Goal: Task Accomplishment & Management: Manage account settings

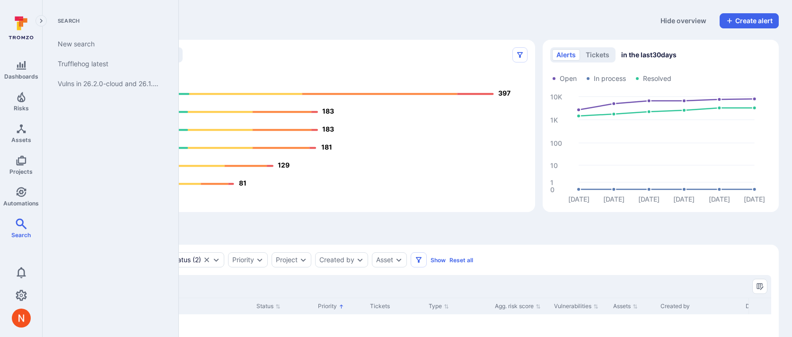
click at [91, 263] on div "Search New search Trufflehog latest Vulns in 26.2.0-cloud and 26.1.0-cloud" at bounding box center [111, 168] width 136 height 337
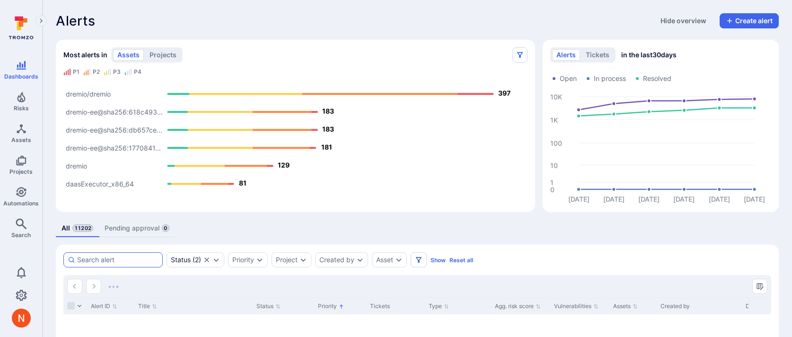
click at [118, 265] on div at bounding box center [112, 259] width 99 height 15
click at [118, 265] on input at bounding box center [117, 259] width 81 height 9
paste input "alexe_sg5rnWFMlzEug1"
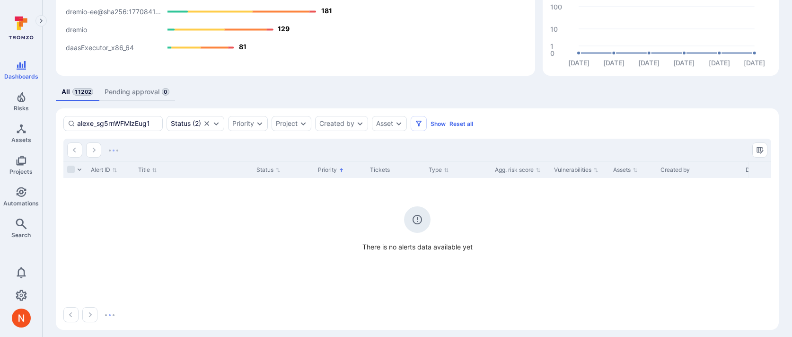
scroll to position [124, 0]
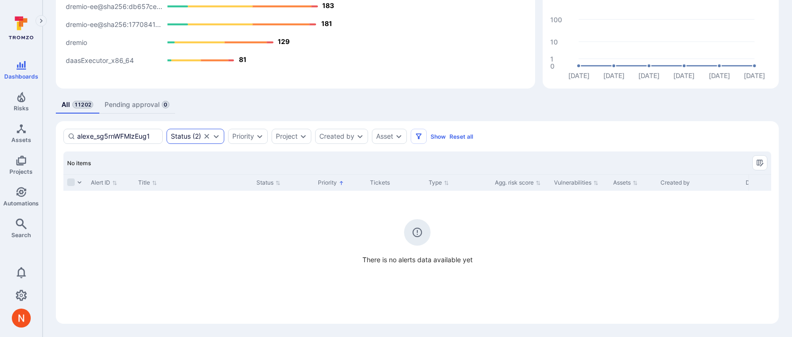
type input "alexe_sg5rnWFMlzEug1"
click at [205, 137] on icon "Clear selection" at bounding box center [207, 137] width 8 height 8
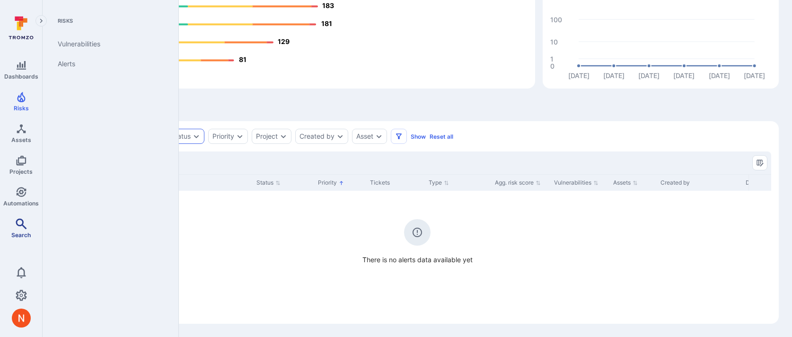
click at [19, 222] on icon "Search" at bounding box center [21, 223] width 11 height 11
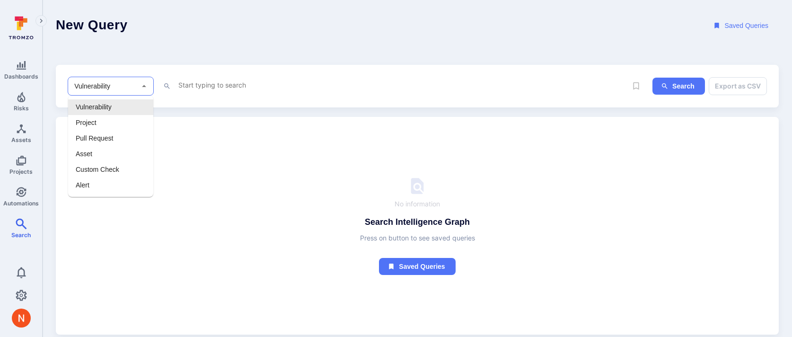
click at [130, 81] on input "Vulnerability" at bounding box center [103, 85] width 62 height 9
click at [95, 192] on li "Alert" at bounding box center [110, 186] width 85 height 16
type input "Alert"
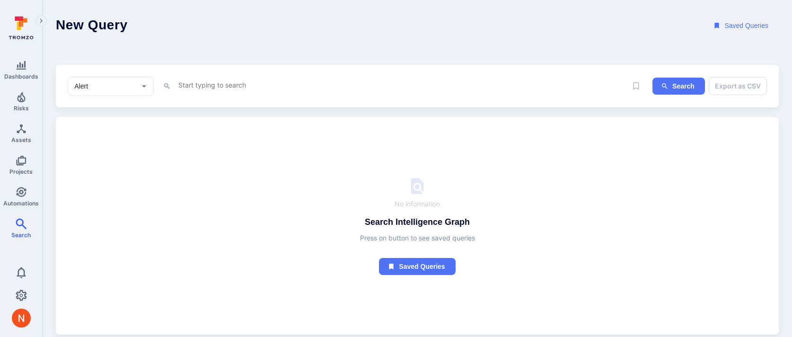
click at [205, 86] on textarea "Intelligence Graph search area" at bounding box center [403, 85] width 450 height 12
click at [183, 86] on textarea "alert_id ~" at bounding box center [403, 85] width 450 height 12
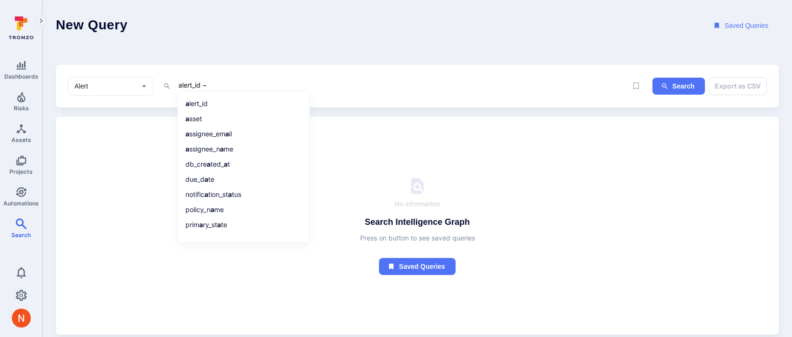
click at [183, 86] on textarea "alert_id ~" at bounding box center [403, 85] width 450 height 12
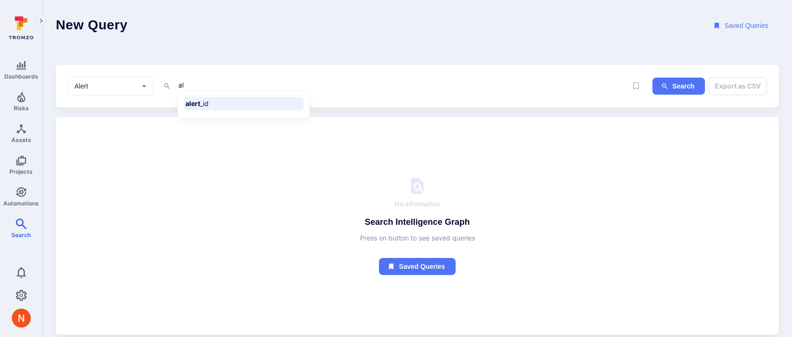
type textarea "a"
type textarea "u"
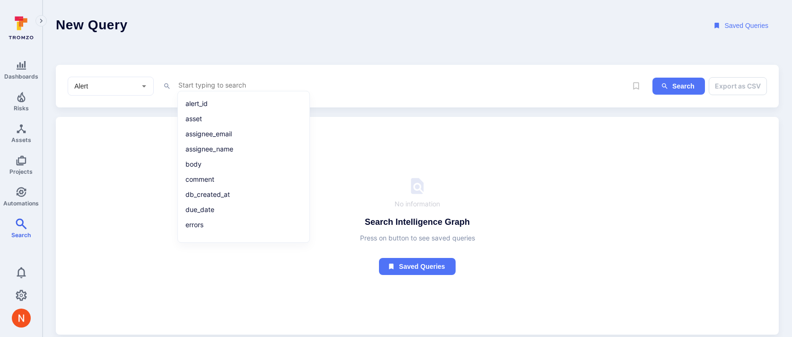
scroll to position [11, 0]
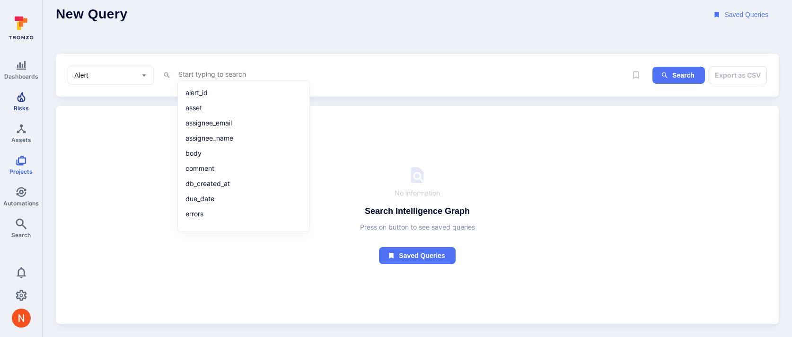
click at [25, 105] on span "Risks" at bounding box center [21, 108] width 15 height 7
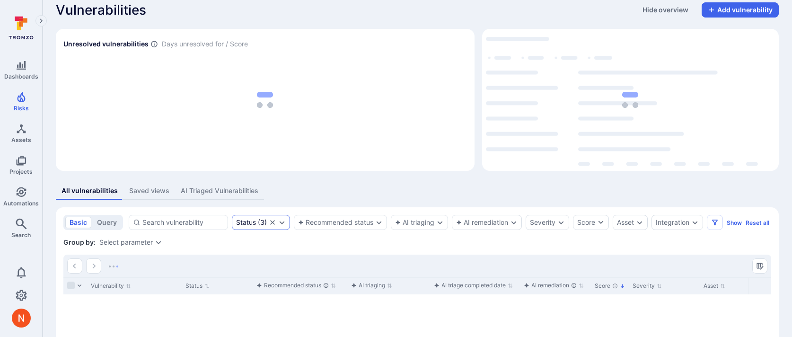
click at [253, 218] on div "Status ( 3 )" at bounding box center [261, 222] width 58 height 15
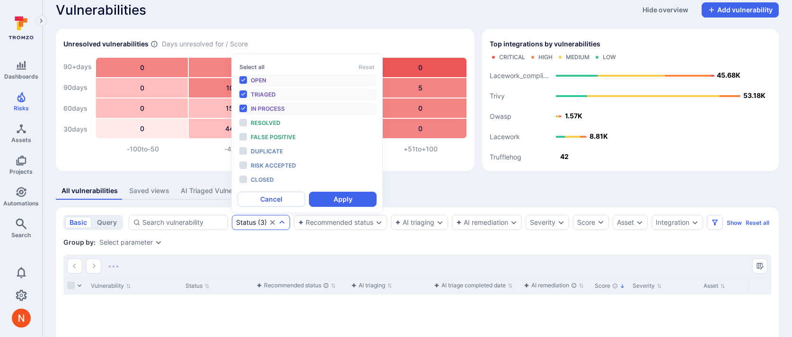
scroll to position [8, 0]
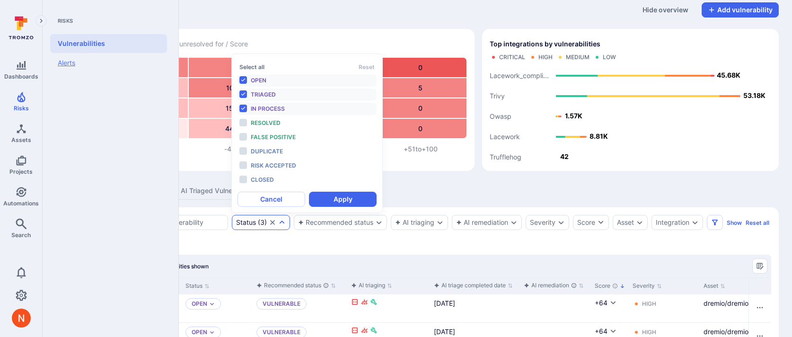
click at [72, 61] on link "Alerts" at bounding box center [108, 63] width 117 height 20
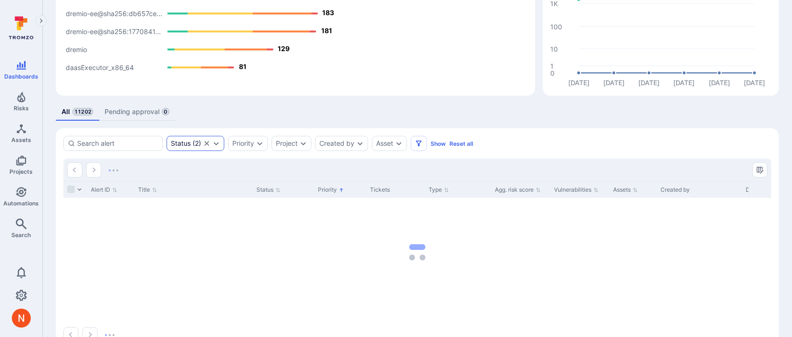
scroll to position [142, 0]
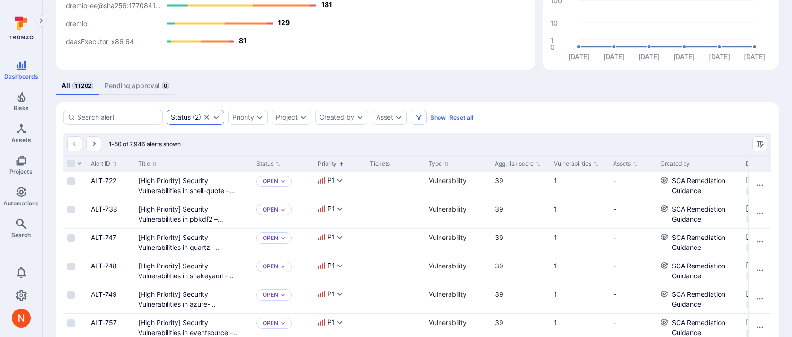
click at [200, 119] on div "Status ( 2 )" at bounding box center [186, 118] width 30 height 8
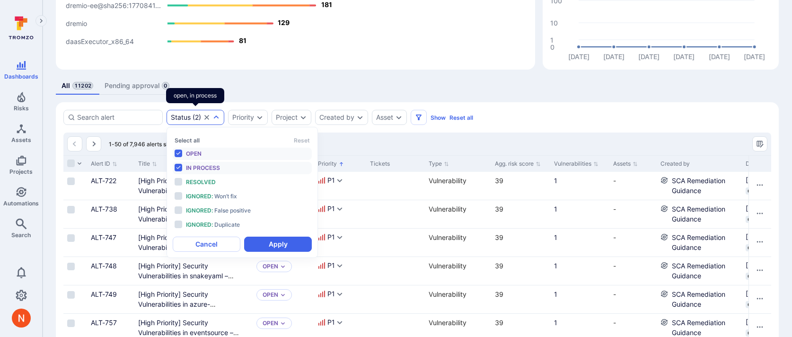
scroll to position [8, 0]
click at [212, 213] on span "Ignored :" at bounding box center [199, 210] width 27 height 7
click at [210, 149] on div "Open" at bounding box center [225, 154] width 78 height 10
click at [210, 160] on ul "Open In process Resolved Ignored : Won’t fix Ignored : False positive Ignored :…" at bounding box center [242, 189] width 139 height 83
click at [210, 164] on span "In process" at bounding box center [203, 167] width 34 height 7
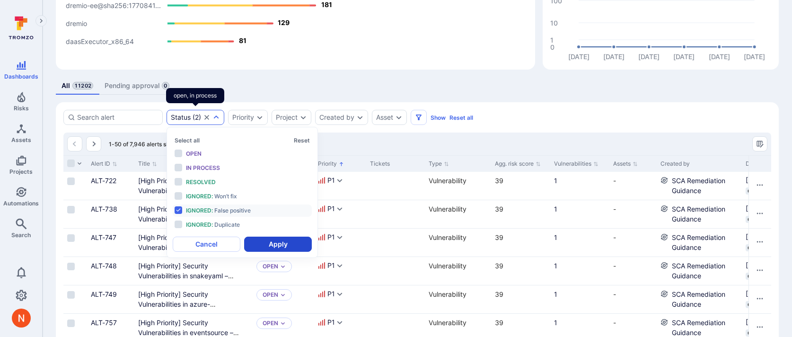
click at [260, 243] on button "Apply" at bounding box center [278, 244] width 68 height 15
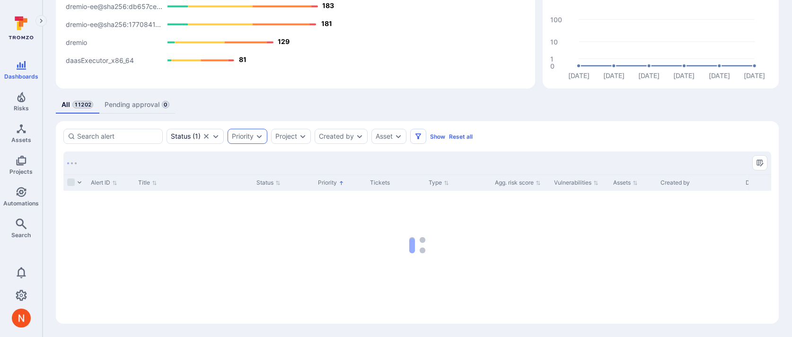
scroll to position [124, 0]
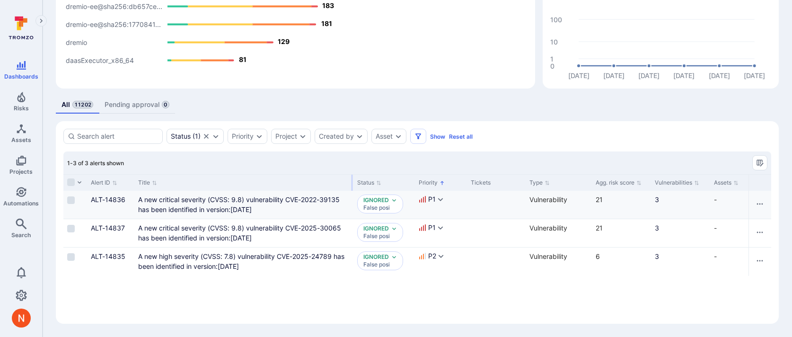
drag, startPoint x: 251, startPoint y: 180, endPoint x: 352, endPoint y: 200, distance: 102.7
click at [352, 200] on div "Alert ID Title Status Priority Tickets Type Agg. risk score Vulnerabilities Ass…" at bounding box center [417, 245] width 708 height 142
click at [27, 198] on link "Automations" at bounding box center [21, 197] width 42 height 28
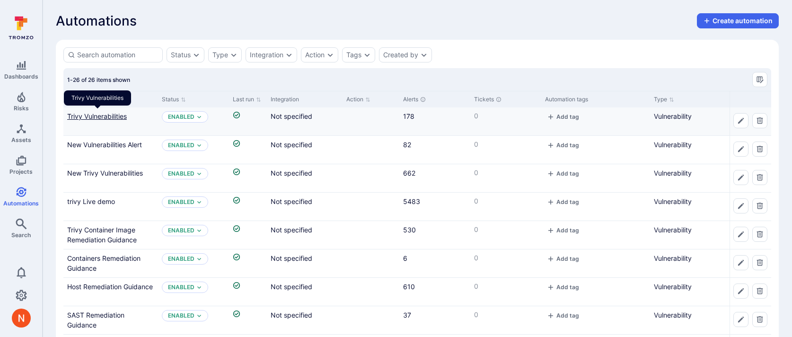
click at [114, 114] on link "Trivy Vulnerabilities" at bounding box center [97, 116] width 60 height 8
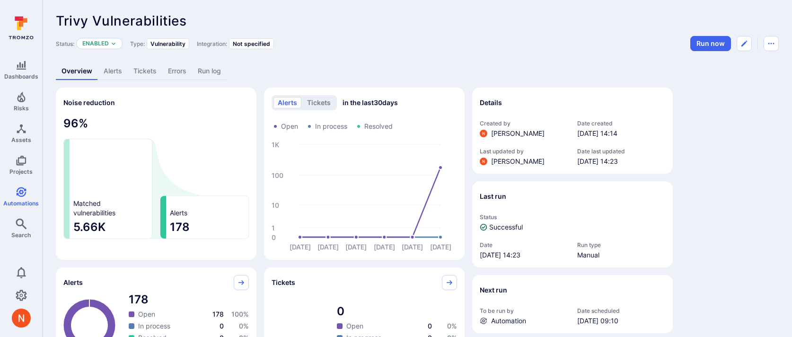
click at [119, 73] on link "Alerts" at bounding box center [113, 71] width 30 height 18
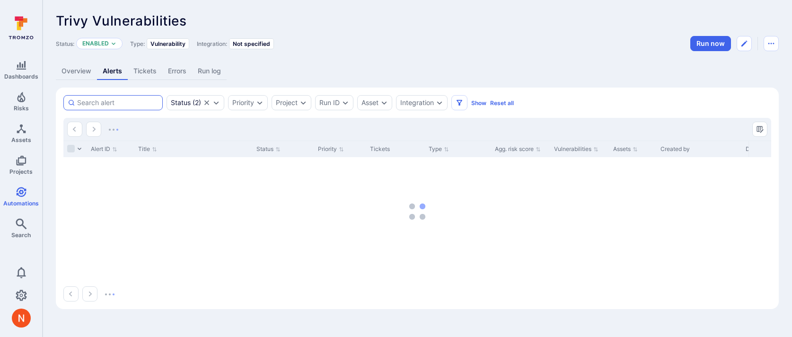
click at [135, 104] on input at bounding box center [117, 102] width 81 height 9
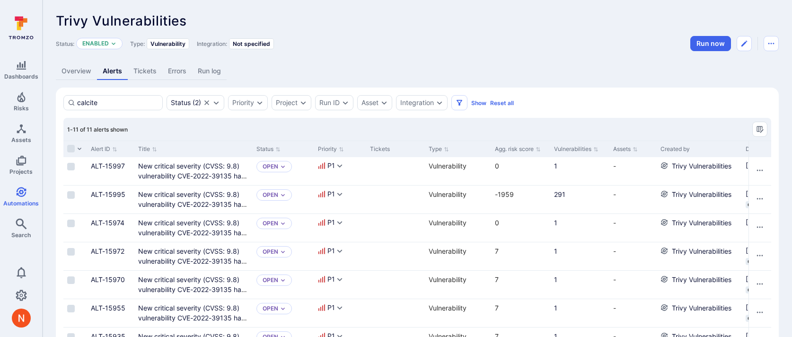
type input "calcite"
click at [72, 151] on input "Select all rows" at bounding box center [71, 149] width 8 height 8
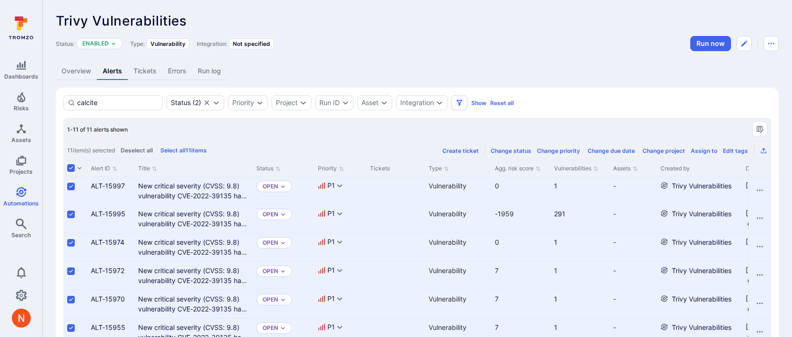
click at [521, 152] on div "Change status" at bounding box center [511, 150] width 41 height 7
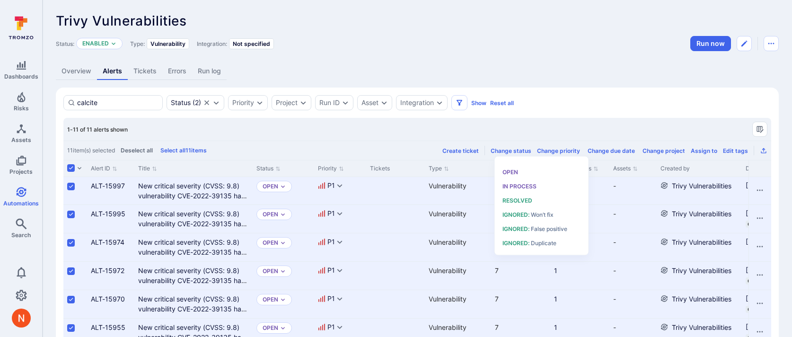
scroll to position [8, 0]
click at [514, 231] on span "Ignored :" at bounding box center [516, 228] width 27 height 7
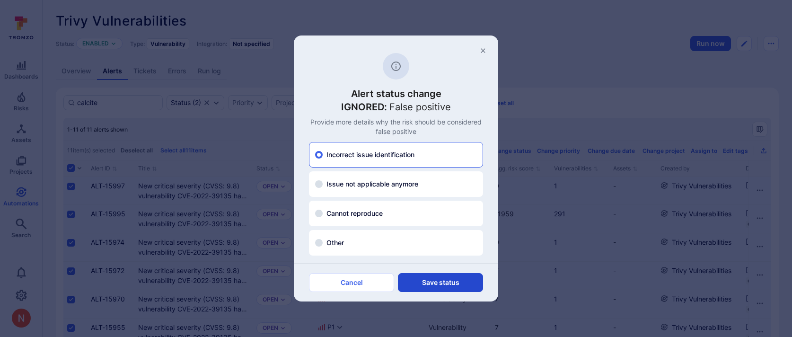
click at [455, 281] on button "Save status" at bounding box center [440, 282] width 85 height 19
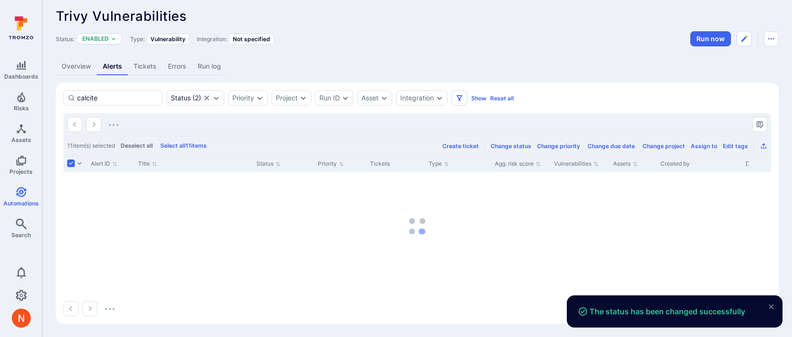
scroll to position [0, 0]
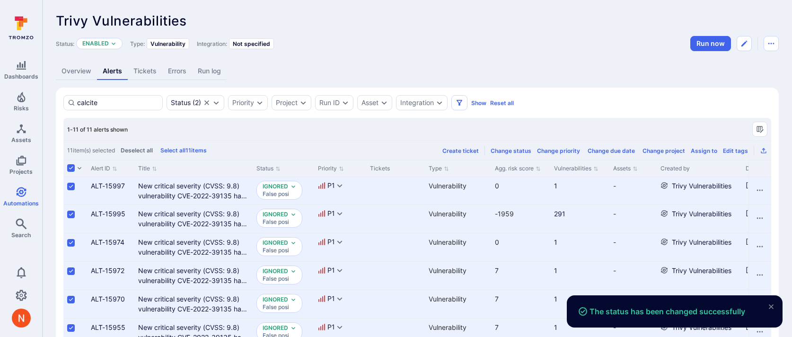
click at [74, 168] on input "Select all rows" at bounding box center [71, 168] width 8 height 8
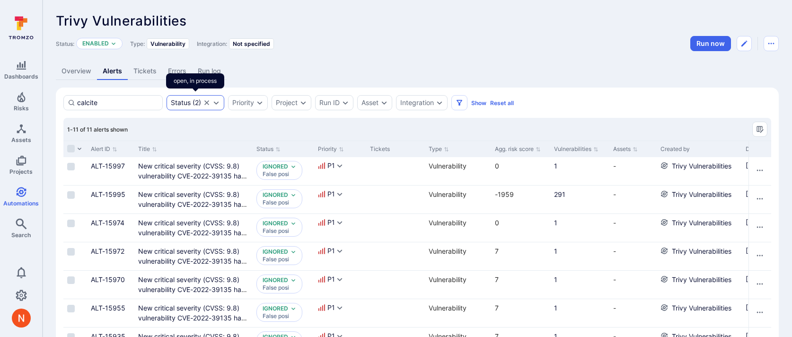
click at [209, 102] on icon "Clear selection" at bounding box center [207, 103] width 8 height 8
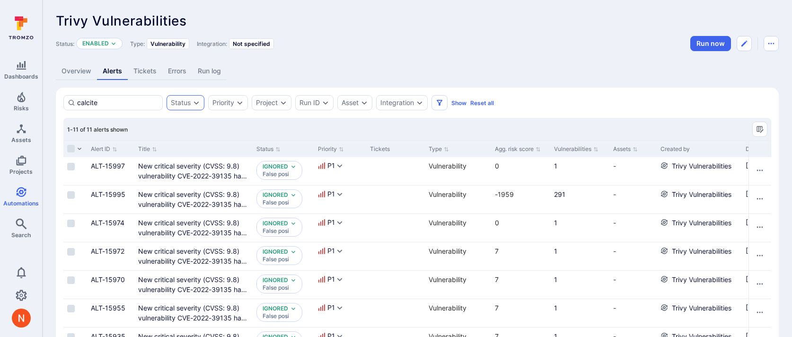
click at [85, 67] on link "Overview" at bounding box center [76, 71] width 41 height 18
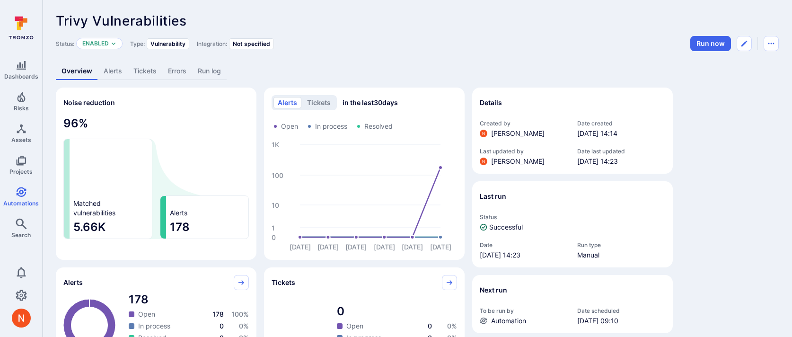
click at [119, 72] on link "Alerts" at bounding box center [113, 71] width 30 height 18
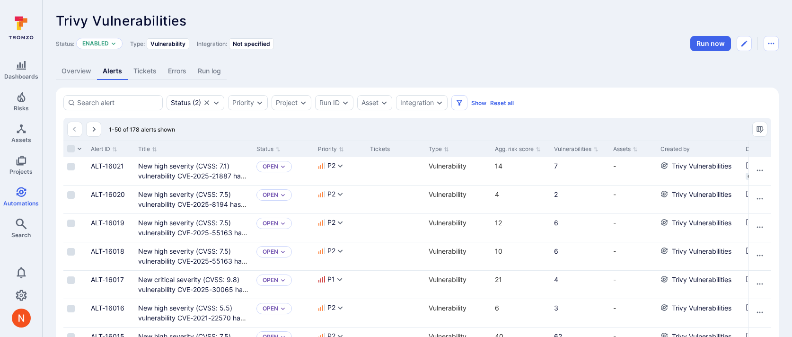
click at [80, 72] on link "Overview" at bounding box center [76, 71] width 41 height 18
